Goal: Information Seeking & Learning: Understand process/instructions

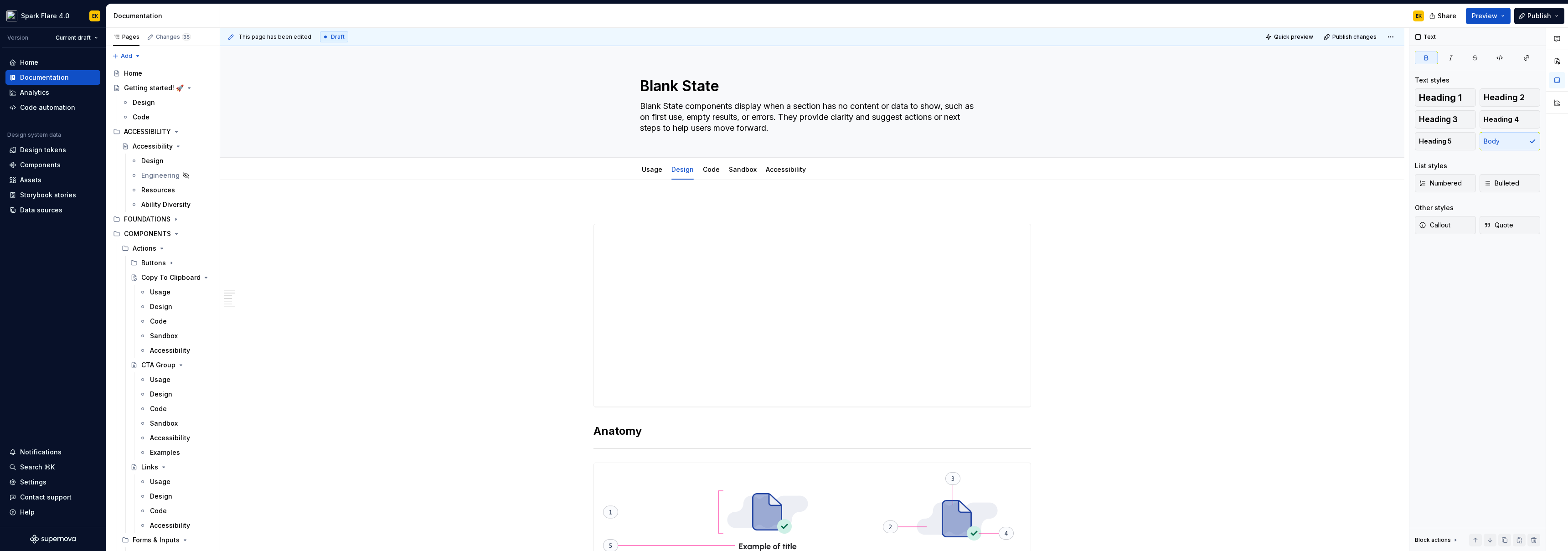
scroll to position [468, 0]
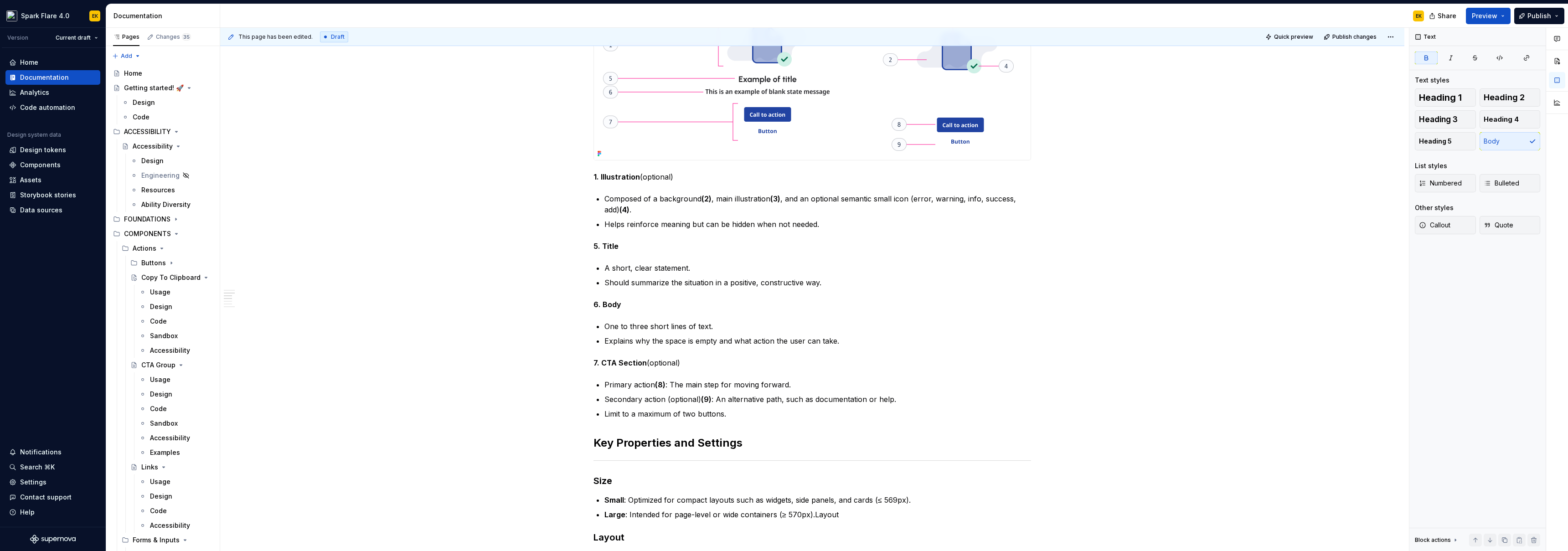
type textarea "*"
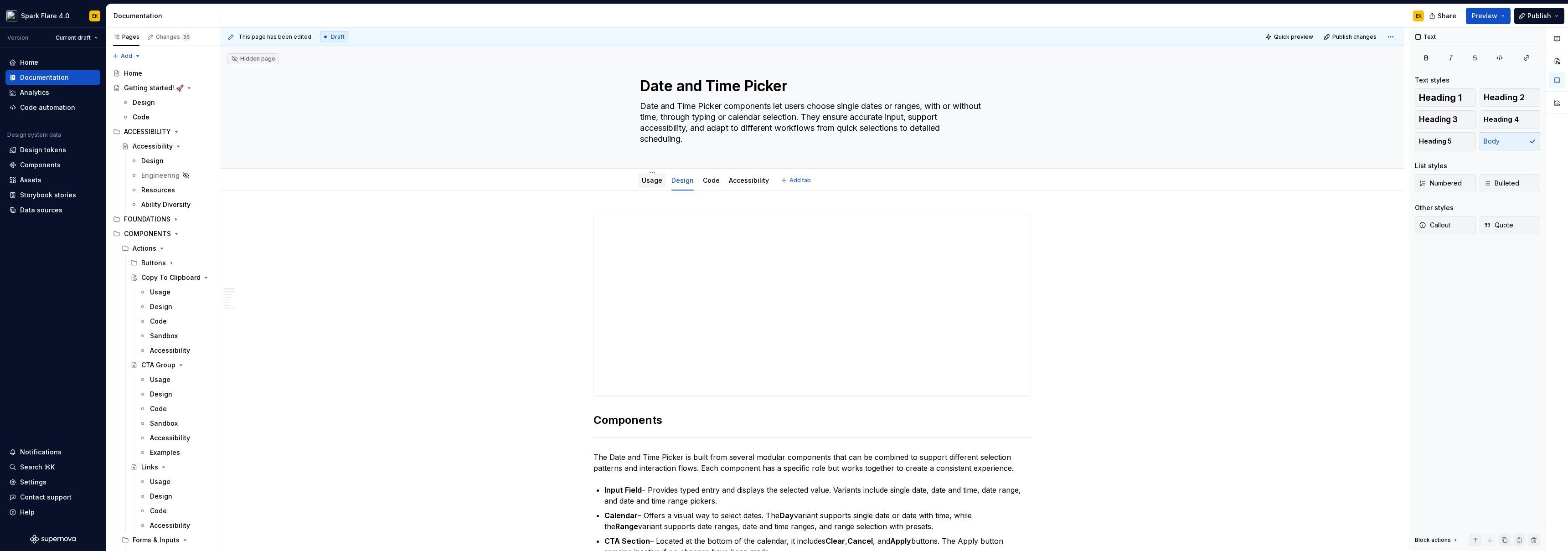
click at [646, 184] on link "Usage" at bounding box center [652, 180] width 21 height 8
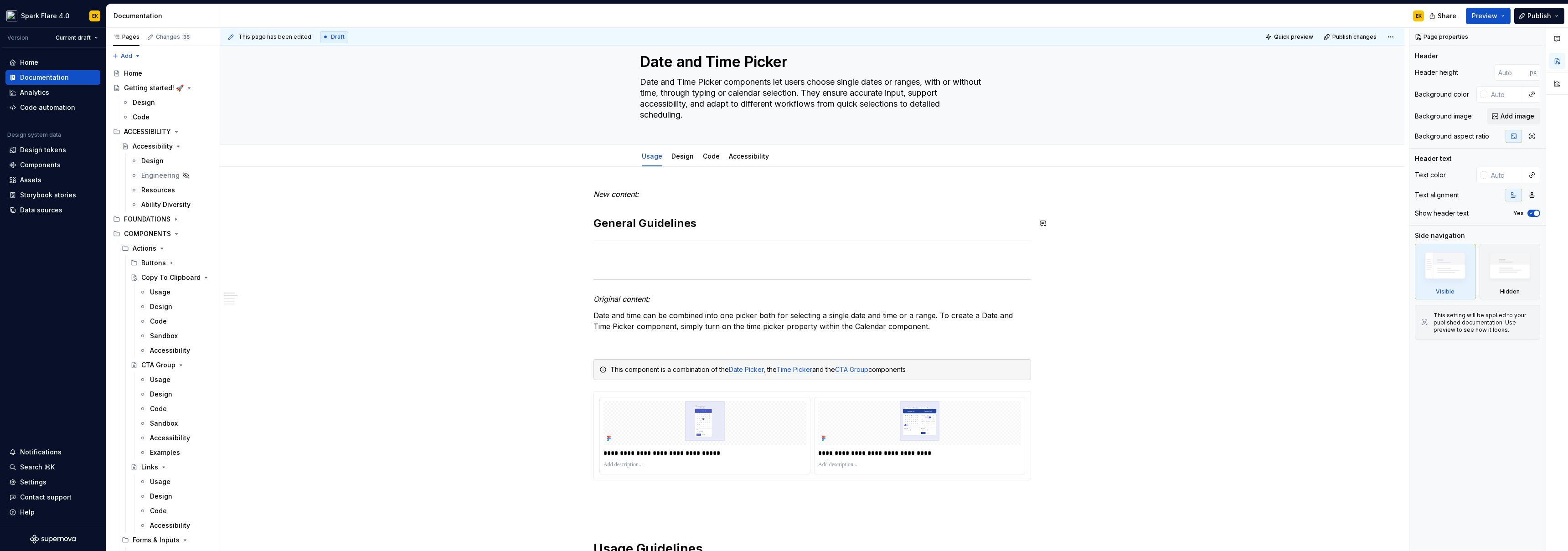
scroll to position [30, 0]
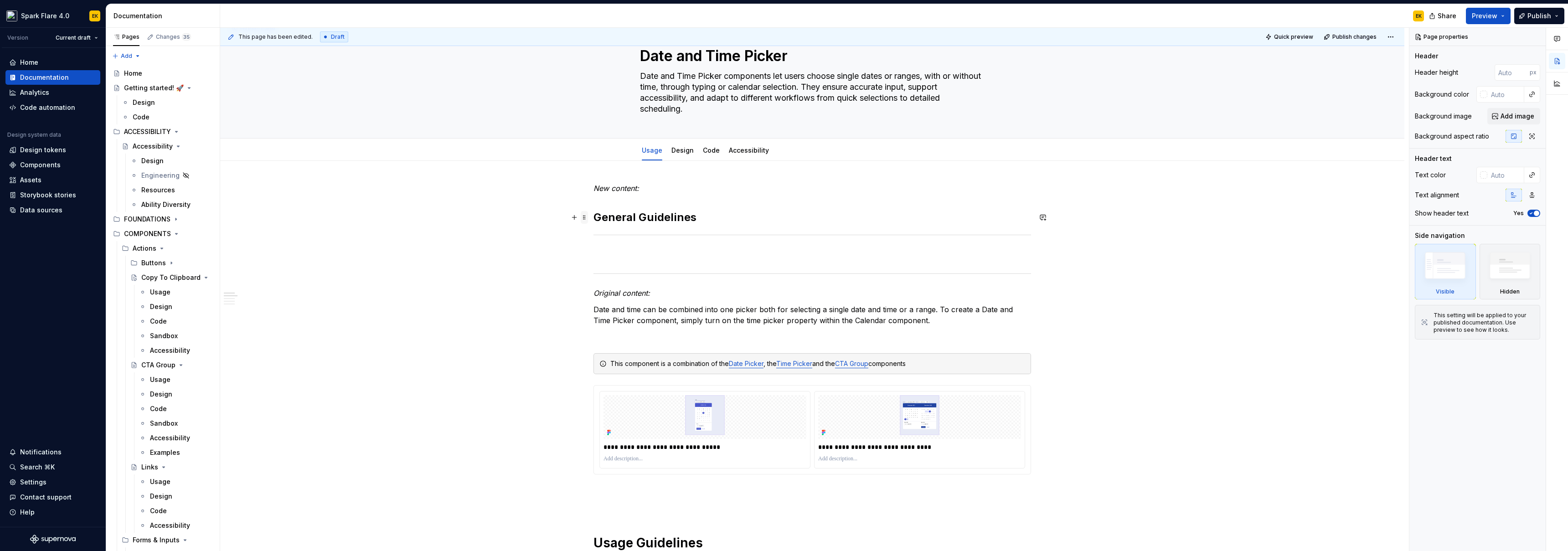
click at [585, 222] on span at bounding box center [584, 217] width 7 height 13
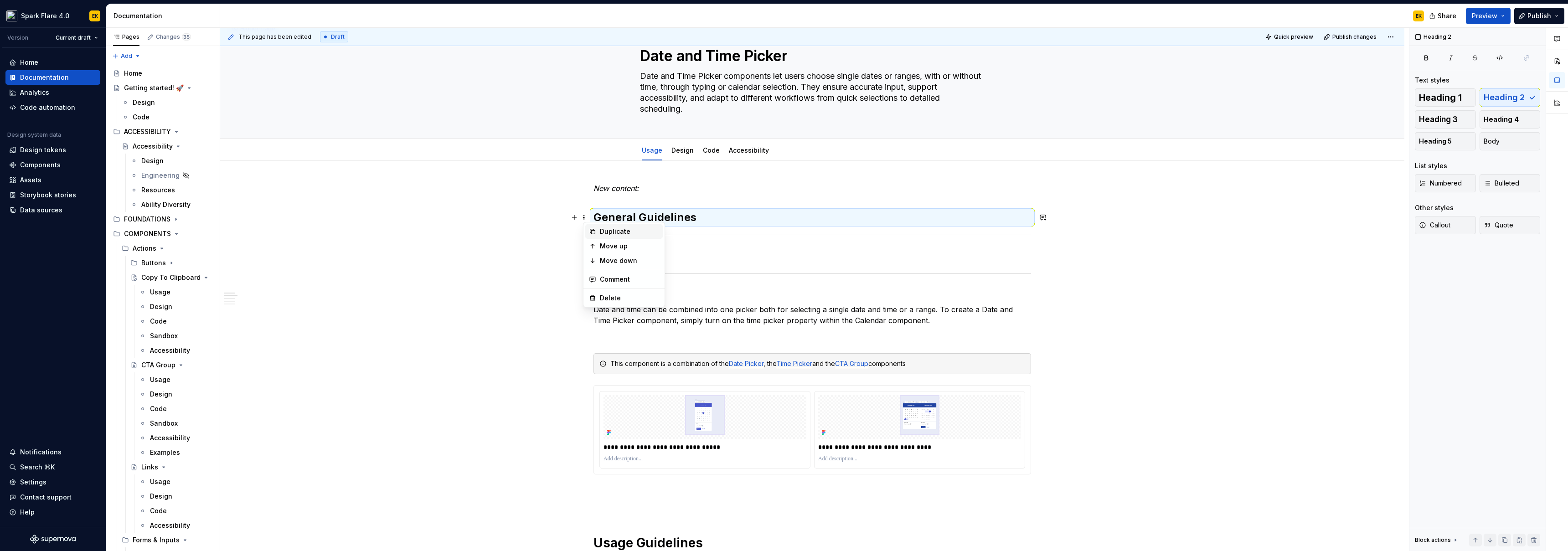
click at [612, 233] on div "Duplicate" at bounding box center [629, 231] width 59 height 9
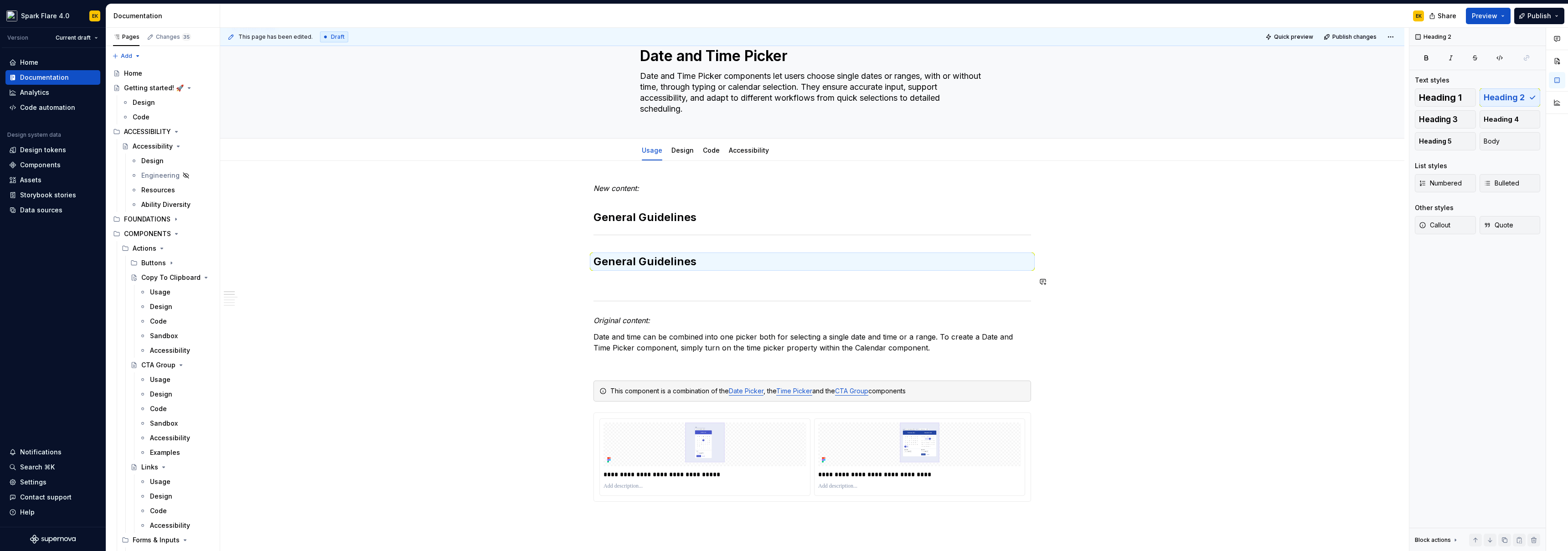
drag, startPoint x: 587, startPoint y: 236, endPoint x: 619, endPoint y: 292, distance: 64.5
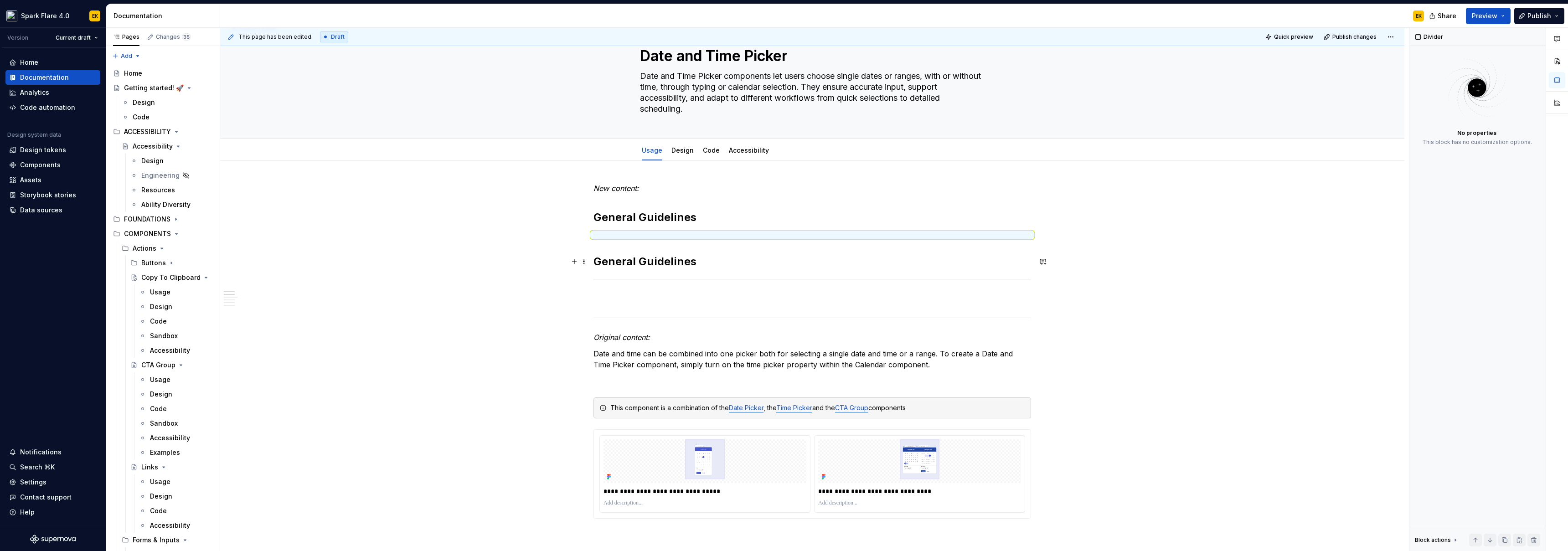
click at [618, 261] on h2 "General Guidelines" at bounding box center [812, 262] width 438 height 15
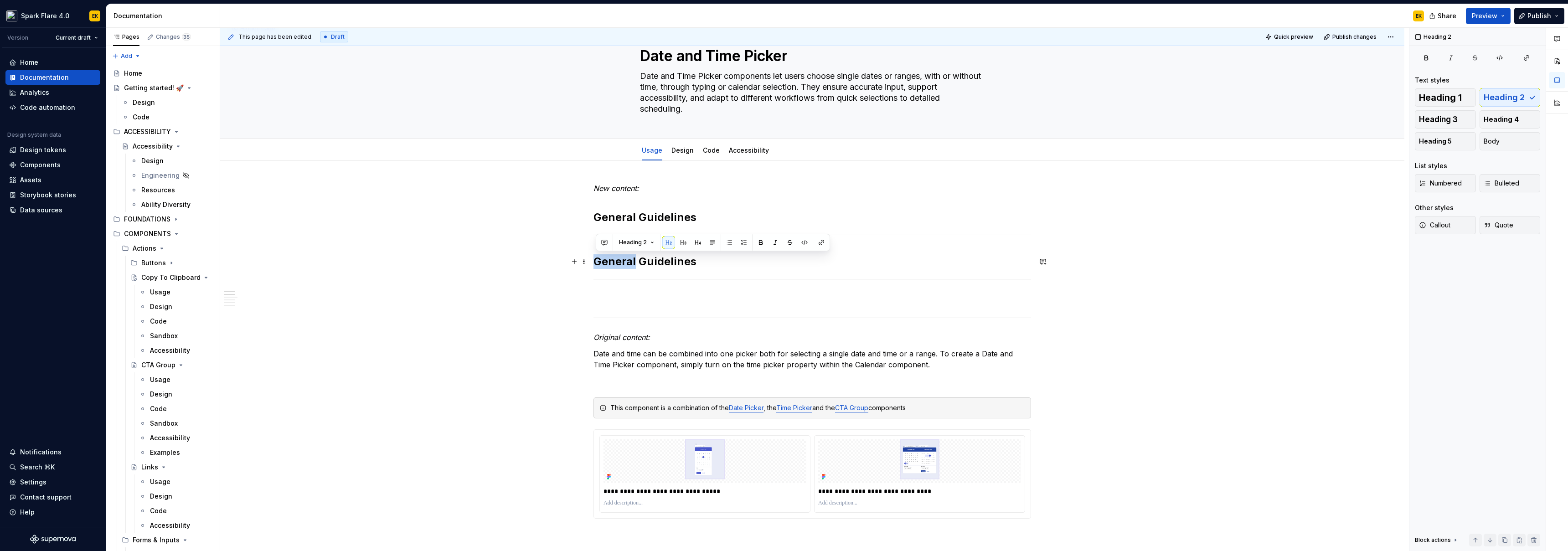
click at [618, 261] on h2 "General Guidelines" at bounding box center [812, 262] width 438 height 15
click at [715, 262] on h2 "General Guidelines" at bounding box center [812, 262] width 438 height 15
drag, startPoint x: 715, startPoint y: 262, endPoint x: 598, endPoint y: 266, distance: 117.1
click at [598, 266] on h2 "General Guidelines" at bounding box center [812, 262] width 438 height 15
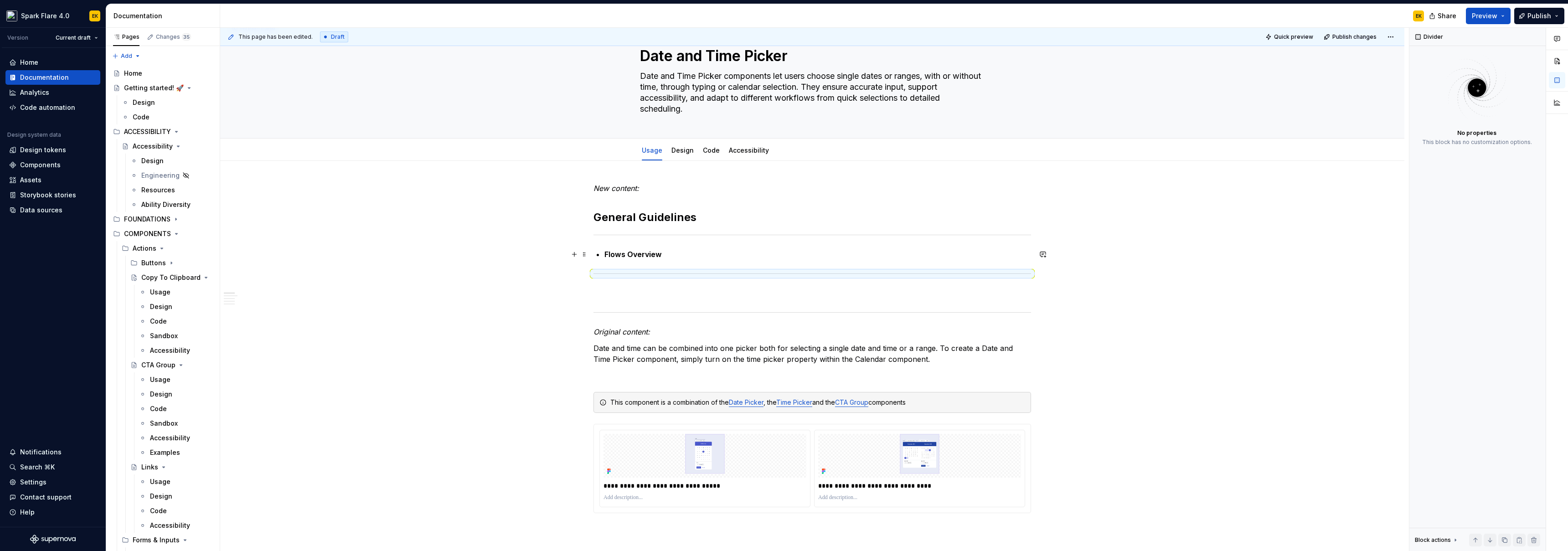
click at [621, 253] on strong "Flows Overview" at bounding box center [633, 254] width 57 height 9
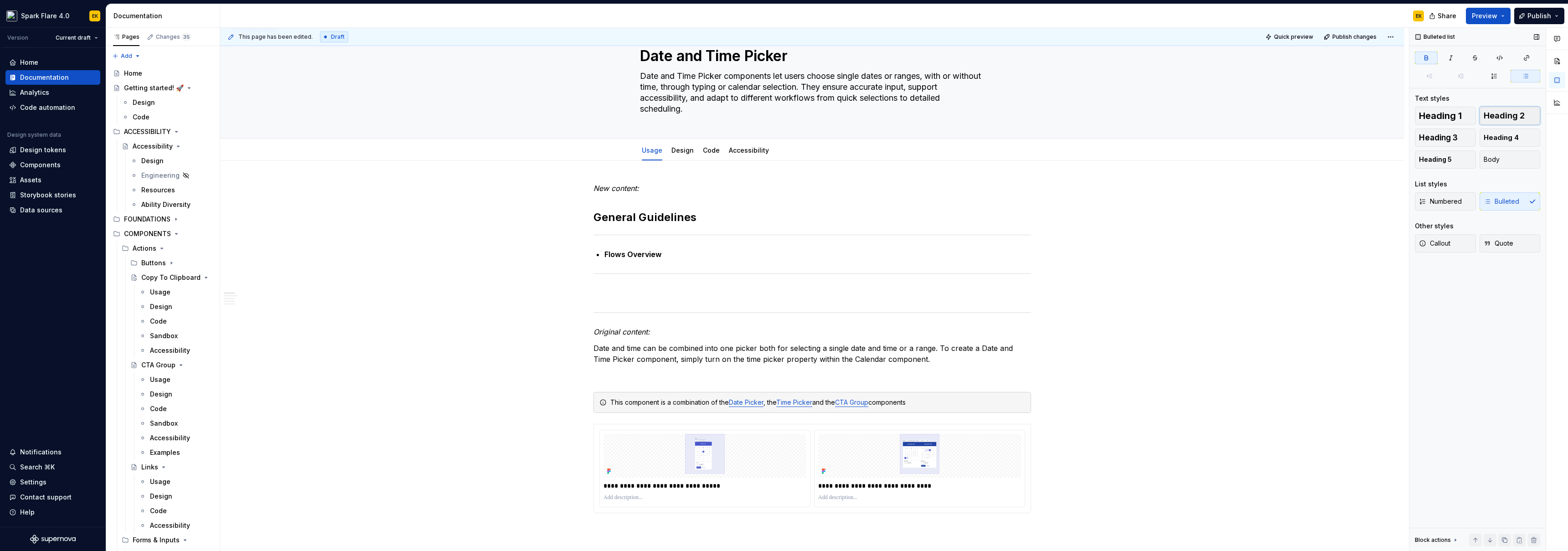
click at [1498, 114] on span "Heading 2" at bounding box center [1503, 116] width 41 height 9
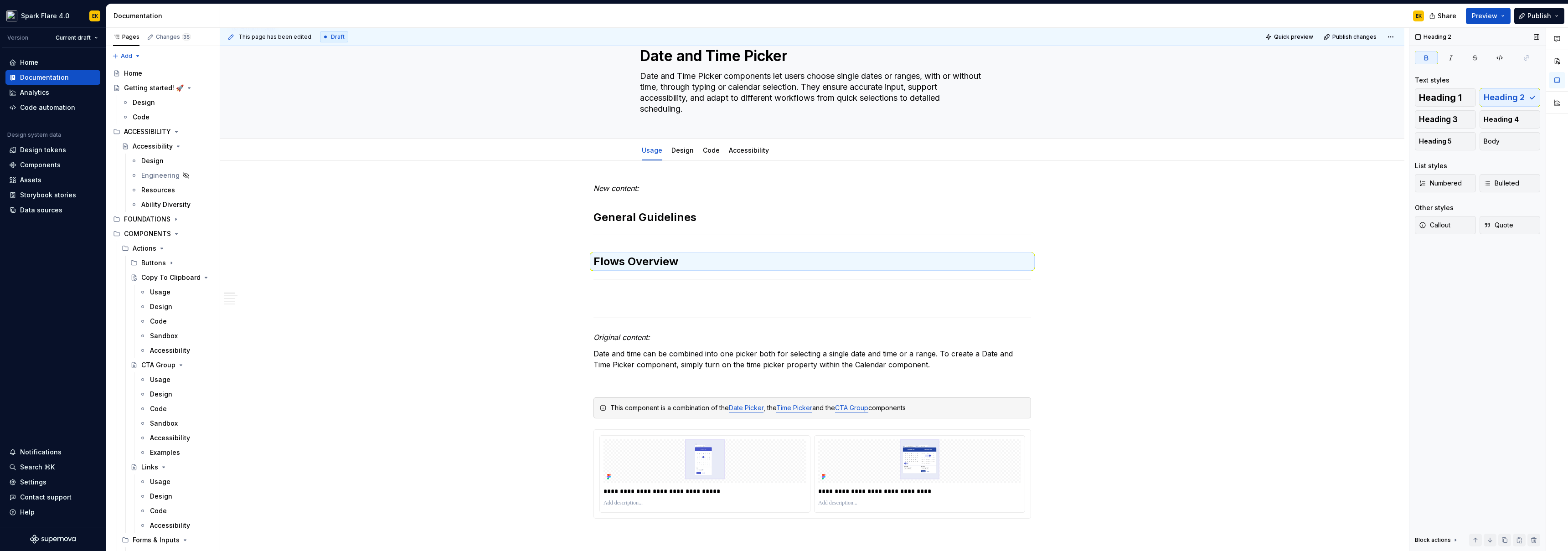
type textarea "*"
click at [878, 295] on p at bounding box center [812, 299] width 438 height 11
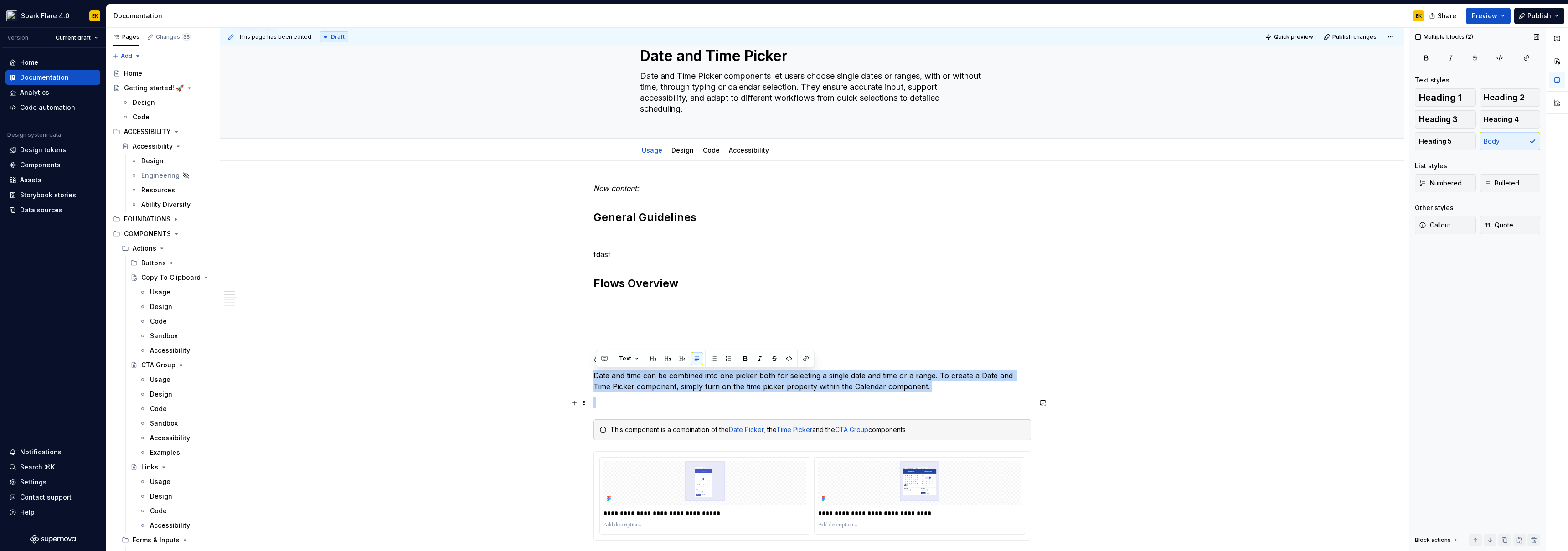
drag, startPoint x: 597, startPoint y: 377, endPoint x: 923, endPoint y: 398, distance: 326.7
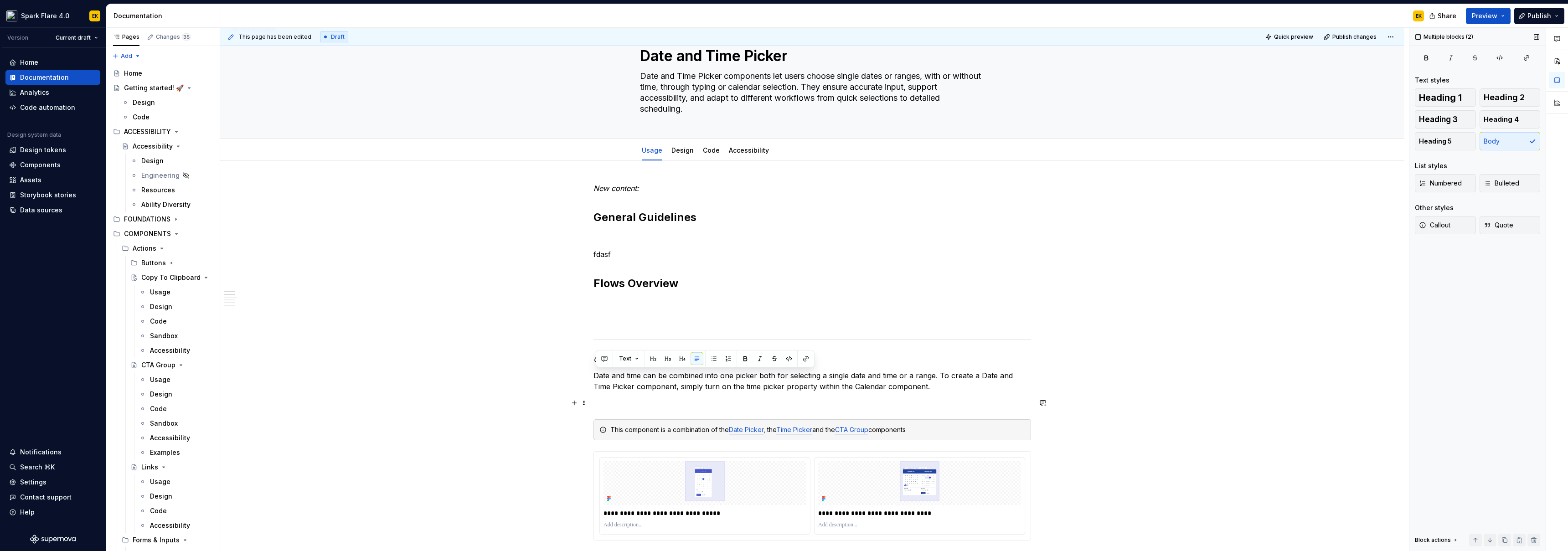
click at [923, 398] on p at bounding box center [812, 403] width 438 height 11
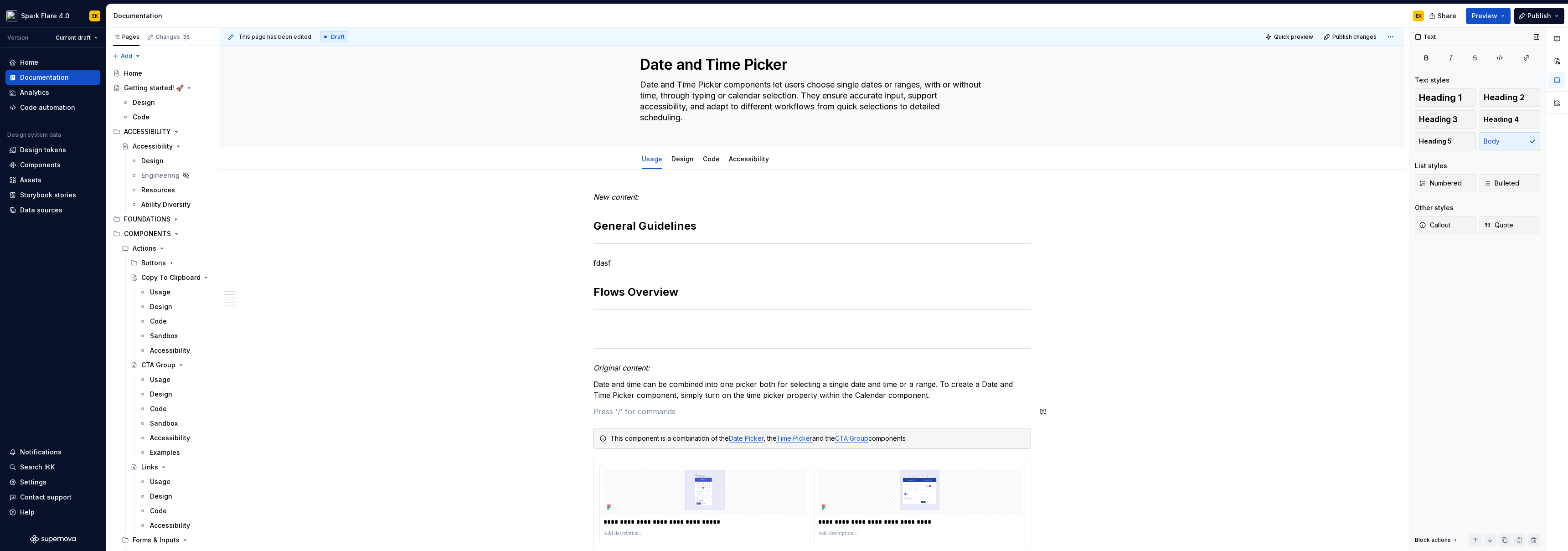
scroll to position [19, 0]
click at [634, 309] on div at bounding box center [812, 312] width 438 height 6
click at [629, 329] on p at bounding box center [812, 331] width 438 height 11
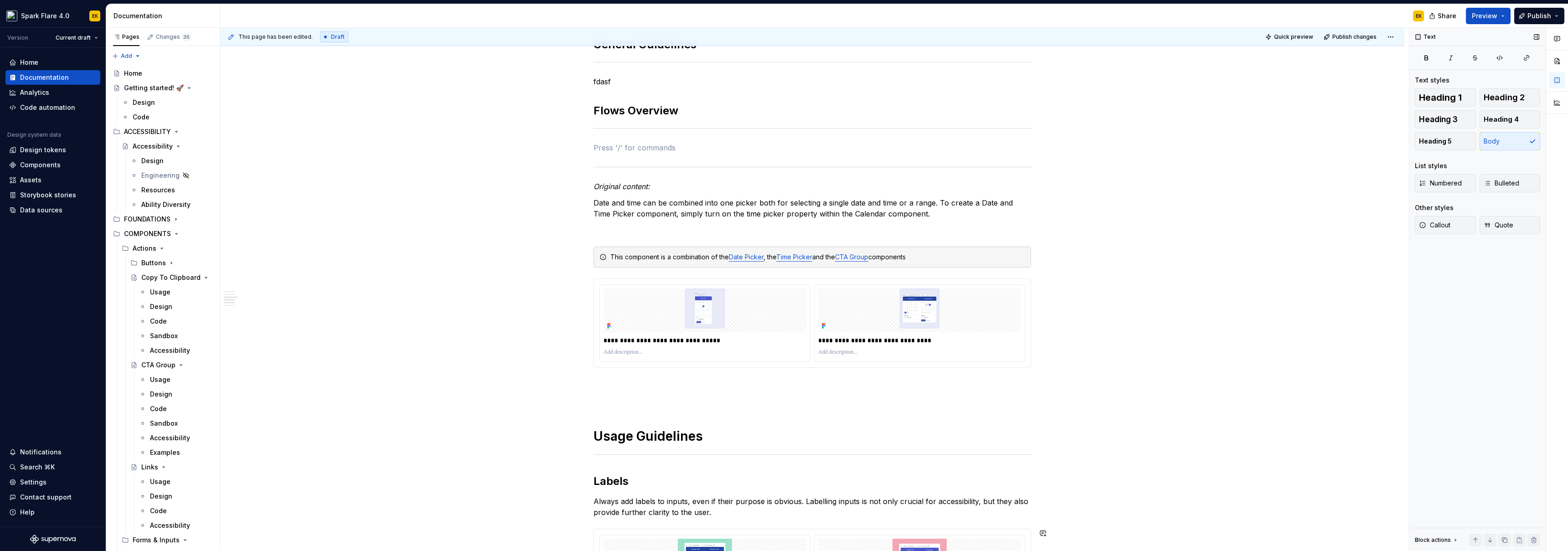
scroll to position [0, 0]
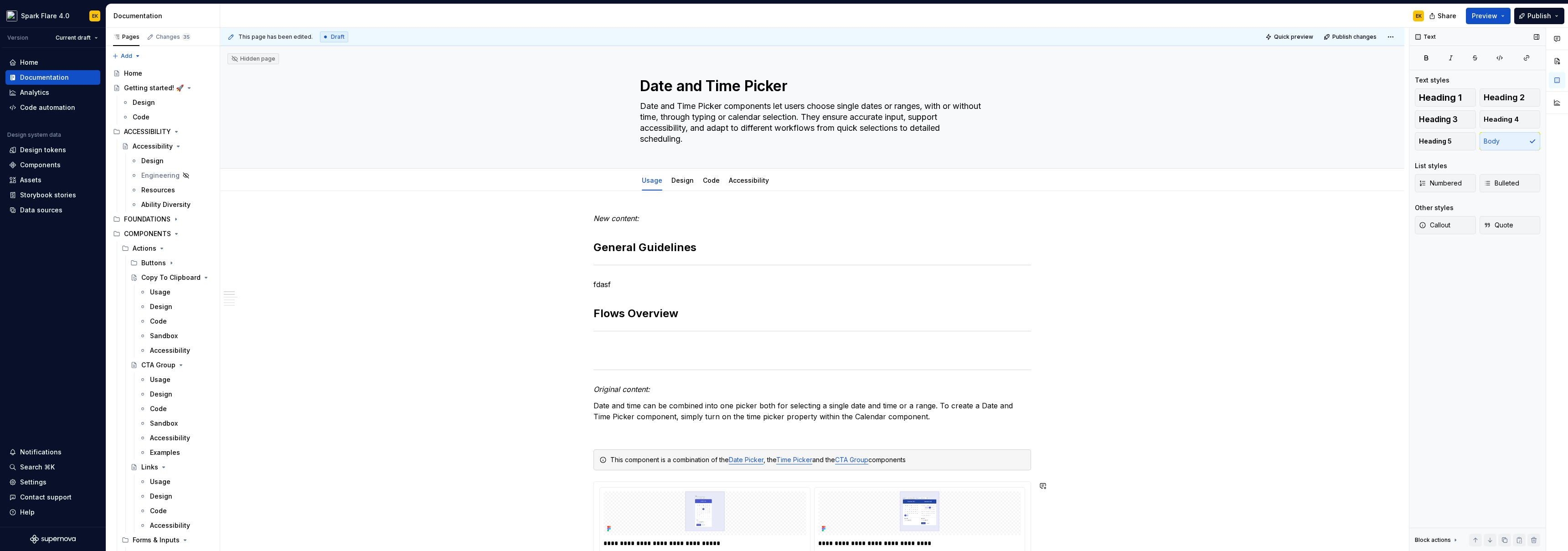
type textarea "*"
